Goal: Transaction & Acquisition: Book appointment/travel/reservation

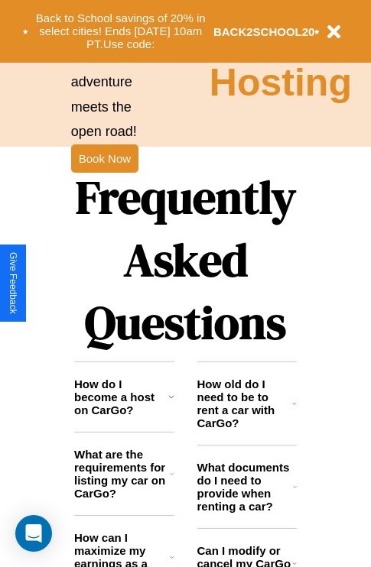
scroll to position [1852, 0]
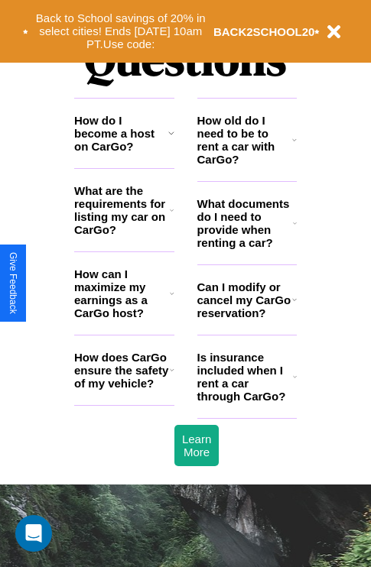
click at [246, 248] on h3 "What documents do I need to provide when renting a car?" at bounding box center [245, 223] width 96 height 52
click at [171, 300] on icon at bounding box center [172, 293] width 5 height 12
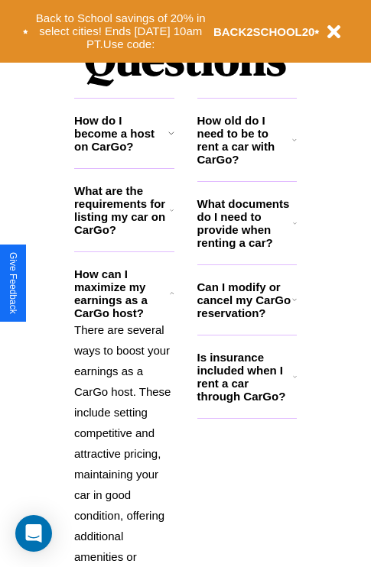
click at [246, 401] on h3 "Is insurance included when I rent a car through CarGo?" at bounding box center [245, 377] width 96 height 52
click at [294, 146] on icon at bounding box center [294, 140] width 5 height 12
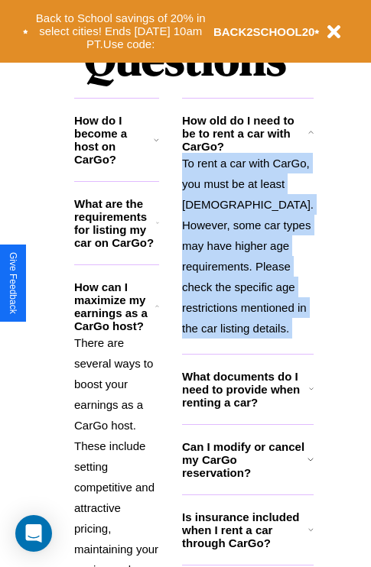
scroll to position [1913, 0]
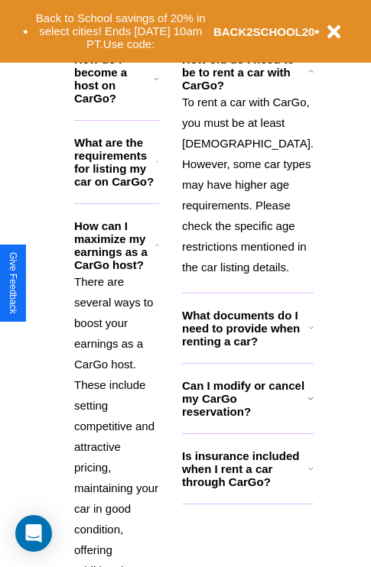
click at [246, 418] on h3 "Can I modify or cancel my CarGo reservation?" at bounding box center [244, 398] width 125 height 39
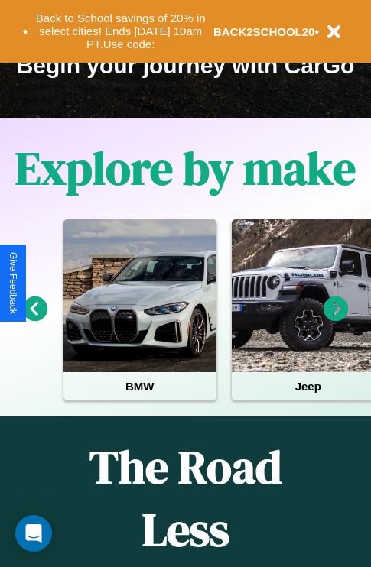
scroll to position [235, 0]
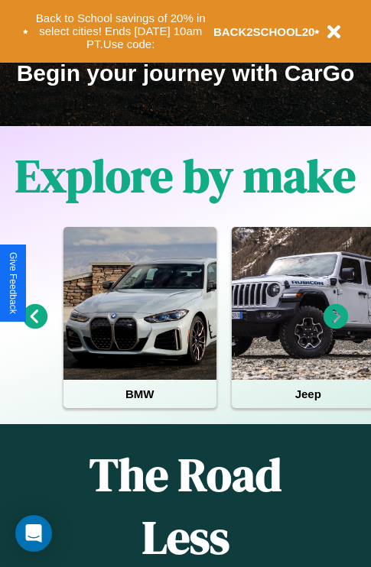
click at [335, 327] on icon at bounding box center [335, 316] width 25 height 25
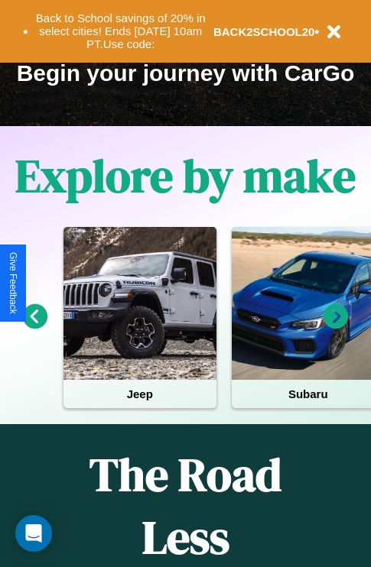
click at [335, 327] on icon at bounding box center [335, 316] width 25 height 25
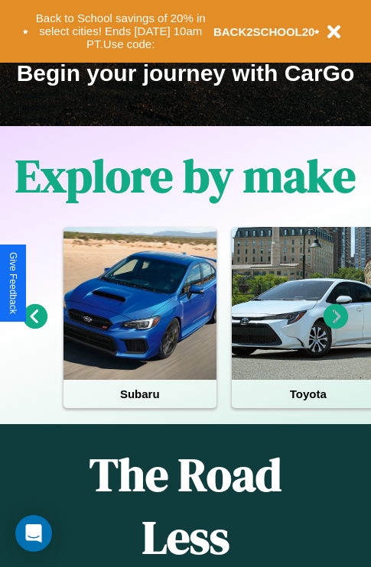
click at [34, 327] on icon at bounding box center [35, 316] width 25 height 25
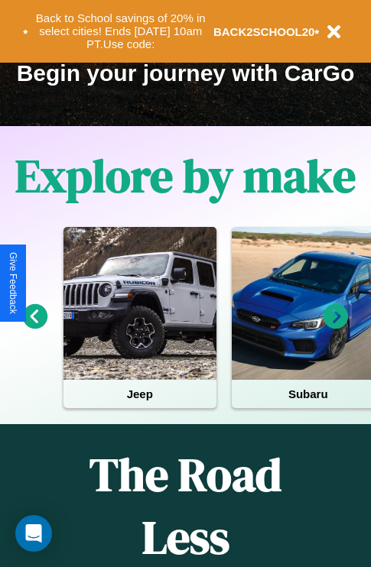
click at [34, 327] on icon at bounding box center [35, 316] width 25 height 25
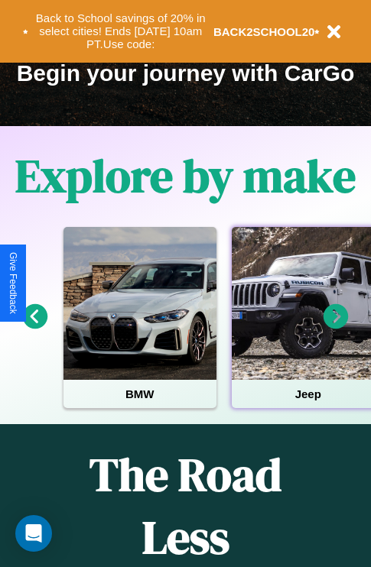
click at [306, 327] on div at bounding box center [308, 303] width 153 height 153
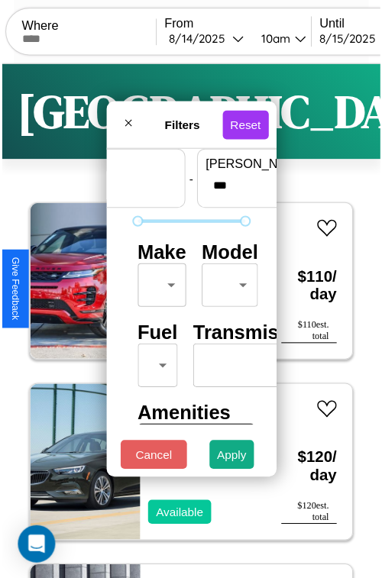
scroll to position [45, 0]
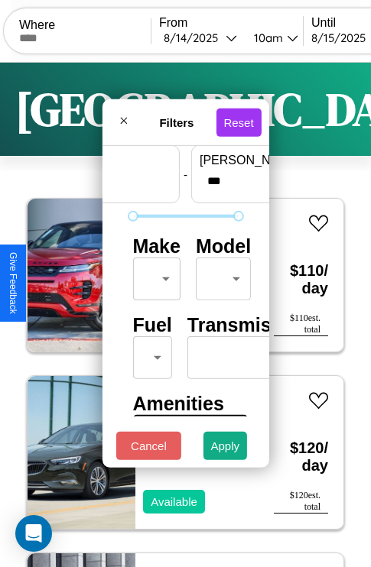
click at [154, 275] on body "CarGo Where From [DATE] 10am Until [DATE] 10am Become a Host Login Sign Up [GEO…" at bounding box center [185, 315] width 371 height 630
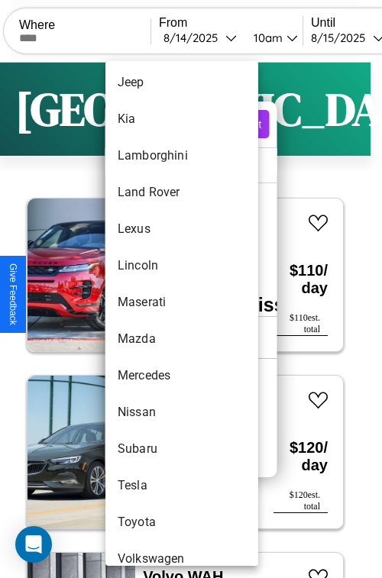
scroll to position [828, 0]
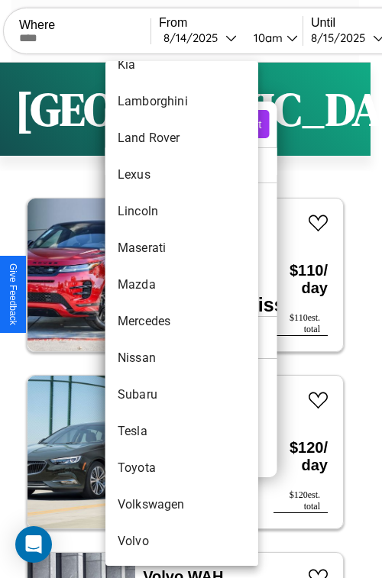
click at [153, 432] on li "Tesla" at bounding box center [181, 431] width 153 height 37
type input "*****"
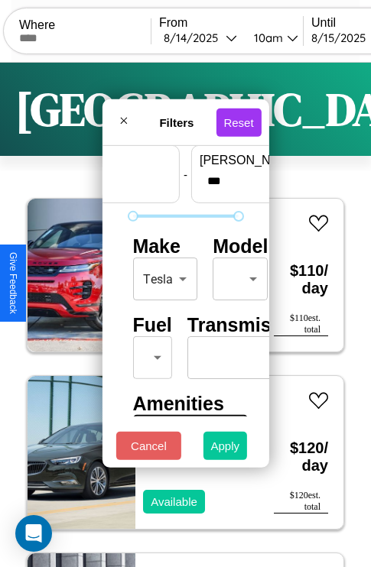
click at [225, 449] on button "Apply" at bounding box center [225, 446] width 44 height 28
